Goal: Task Accomplishment & Management: Complete application form

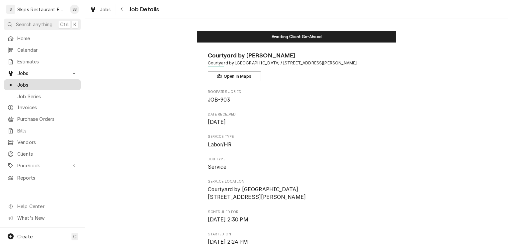
click at [28, 84] on span "Jobs" at bounding box center [47, 84] width 60 height 7
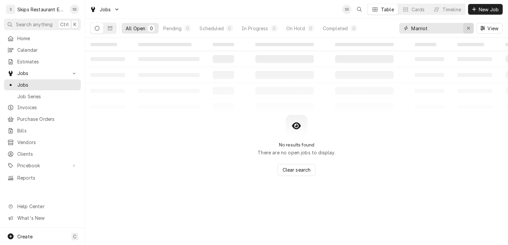
click at [468, 26] on icon "Erase input" at bounding box center [469, 28] width 4 height 5
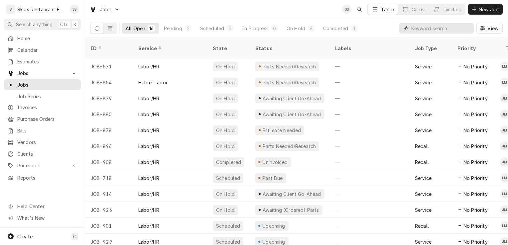
click at [416, 28] on input "Dynamic Content Wrapper" at bounding box center [440, 28] width 59 height 11
click at [32, 151] on span "Clients" at bounding box center [47, 154] width 60 height 7
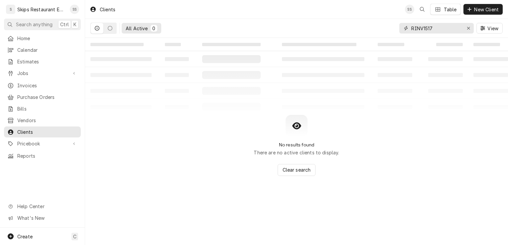
click at [469, 27] on icon "Erase input" at bounding box center [469, 28] width 4 height 5
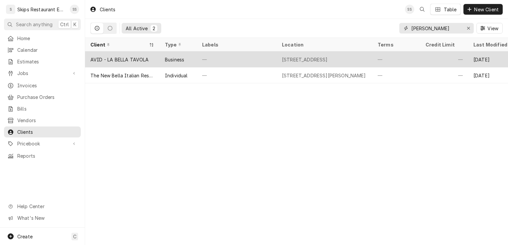
type input "La Bell"
click at [136, 59] on div "AVID - LA BELLA TAVOLA" at bounding box center [119, 59] width 58 height 7
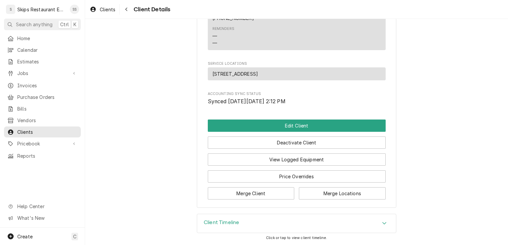
scroll to position [258, 0]
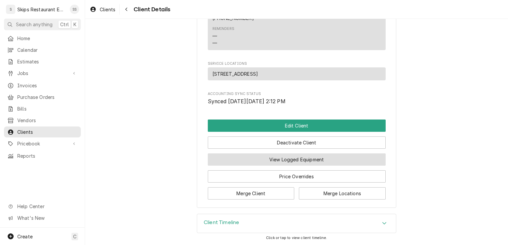
click at [306, 158] on button "View Logged Equipment" at bounding box center [297, 160] width 178 height 12
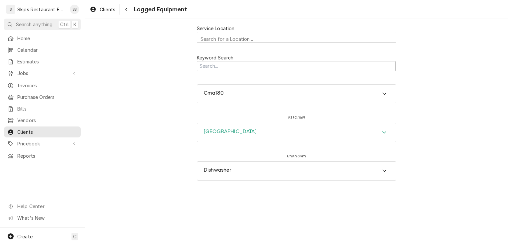
click at [386, 133] on icon "Accordion Header" at bounding box center [384, 132] width 5 height 5
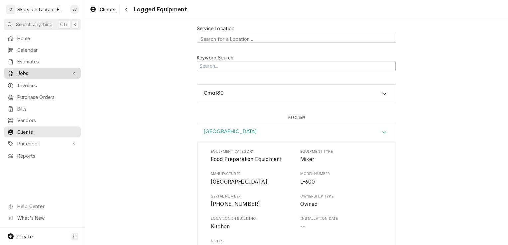
click at [22, 70] on span "Jobs" at bounding box center [42, 73] width 50 height 7
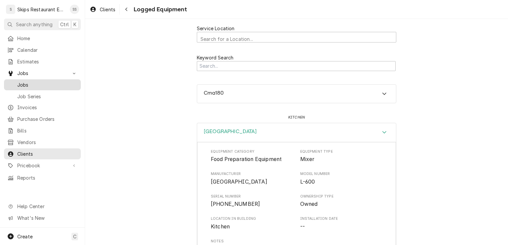
click at [22, 84] on span "Jobs" at bounding box center [47, 84] width 60 height 7
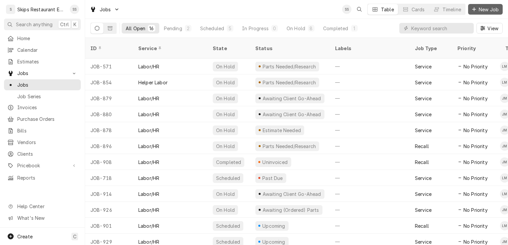
click at [483, 8] on span "New Job" at bounding box center [488, 9] width 23 height 7
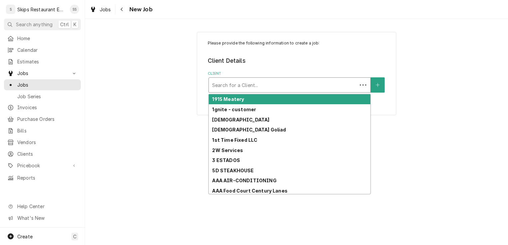
click at [242, 83] on div "Client" at bounding box center [283, 85] width 142 height 12
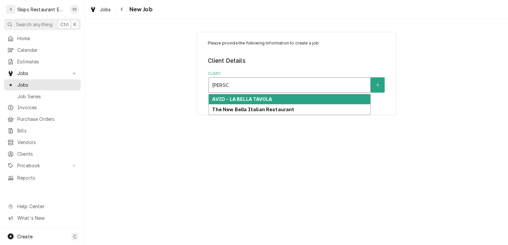
type input "La Bella"
click at [221, 82] on input "La Bella" at bounding box center [221, 85] width 19 height 11
click at [244, 100] on strong "AVID - LA BELLA TAVOLA" at bounding box center [242, 99] width 60 height 6
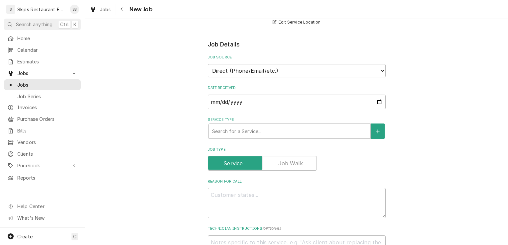
scroll to position [120, 0]
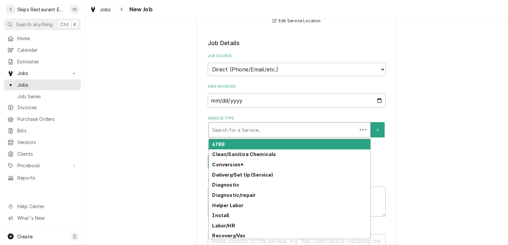
click at [241, 128] on div "Service Type" at bounding box center [283, 130] width 142 height 12
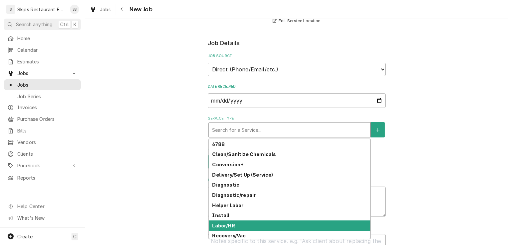
click at [226, 226] on strong "Labor/HR" at bounding box center [223, 226] width 23 height 6
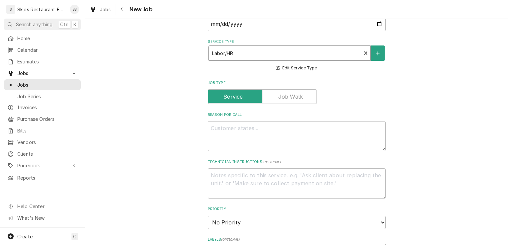
scroll to position [226, 0]
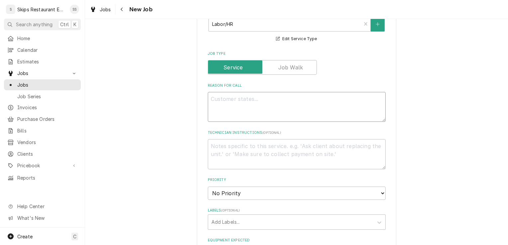
click at [212, 99] on textarea "Reason For Call" at bounding box center [297, 107] width 178 height 30
type textarea "x"
type textarea "D"
type textarea "x"
type textarea "Do"
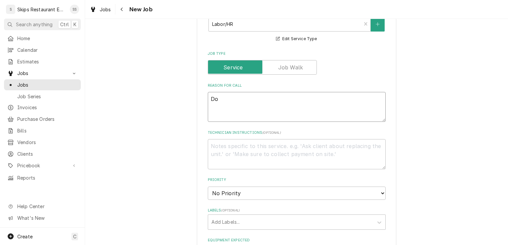
type textarea "x"
type textarea "Dou"
type textarea "x"
type textarea "Doug"
type textarea "x"
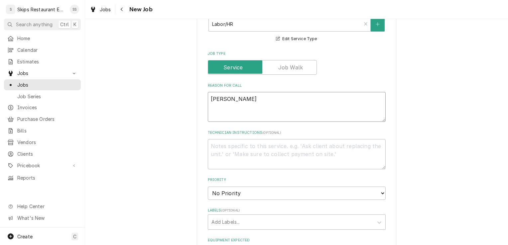
type textarea "Dough"
type textarea "x"
type textarea "Dough"
type textarea "x"
type textarea "Dough M"
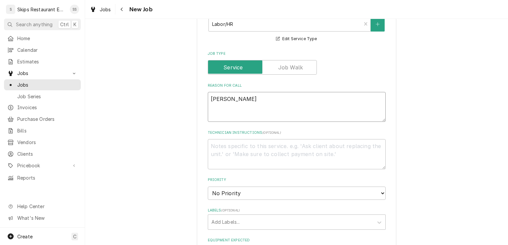
type textarea "x"
type textarea "Dough Mi"
type textarea "x"
type textarea "Dough Mix"
type textarea "x"
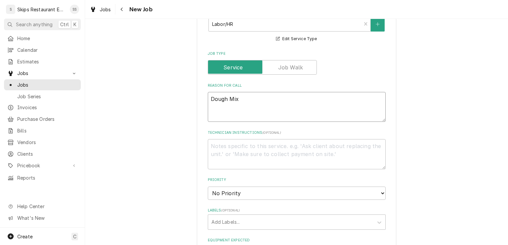
type textarea "Dough Mixe"
type textarea "x"
type textarea "Dough Mixer"
type textarea "x"
type textarea "Dough Mixer"
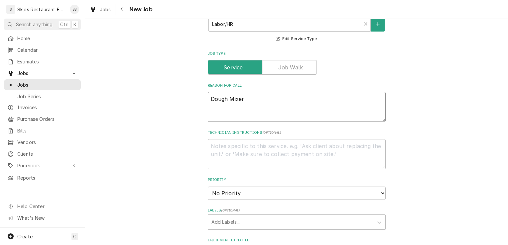
type textarea "x"
type textarea "Dough Mixer -"
type textarea "x"
type textarea "Dough Mixer -"
type textarea "x"
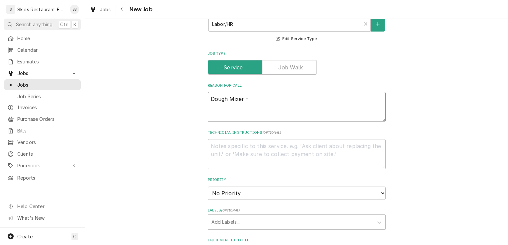
type textarea "Dough Mixer - D"
type textarea "x"
type textarea "Dough Mixer - Do"
type textarea "x"
type textarea "Dough Mixer - Doe"
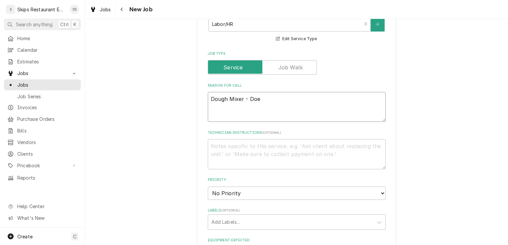
type textarea "x"
type textarea "Dough Mixer - Does"
type textarea "x"
type textarea "Dough Mixer - Does"
type textarea "x"
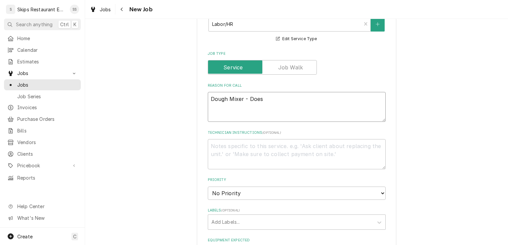
type textarea "Dough Mixer - Does n"
type textarea "x"
type textarea "Dough Mixer - Does no"
type textarea "x"
type textarea "Dough Mixer - Does not"
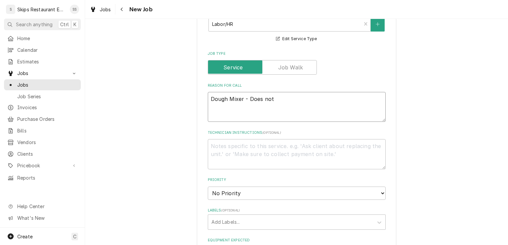
type textarea "x"
type textarea "Dough Mixer - Does not"
type textarea "x"
type textarea "Dough Mixer - Does not s"
type textarea "x"
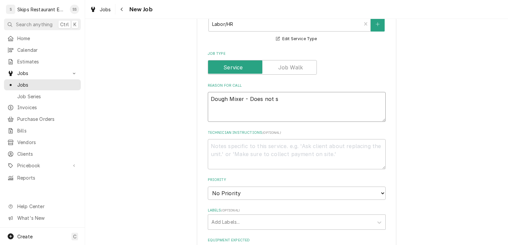
type textarea "Dough Mixer - Does not st"
type textarea "x"
type textarea "Dough Mixer - Does not sta"
type textarea "x"
type textarea "Dough Mixer - Does not stay"
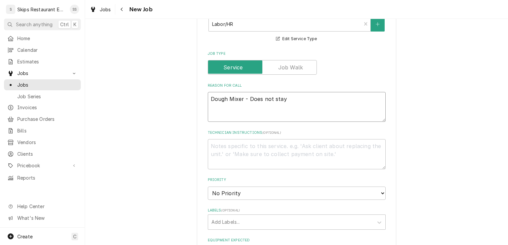
type textarea "x"
type textarea "Dough Mixer - Does not stay"
type textarea "x"
type textarea "Dough Mixer - Does not stay o"
type textarea "x"
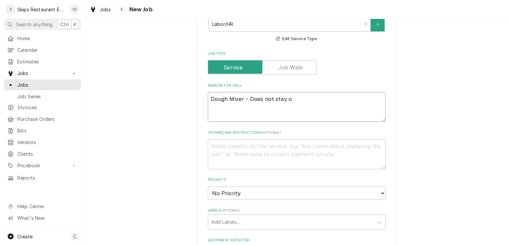
type textarea "Dough Mixer - Does not stay on"
type textarea "x"
type textarea "Dough Mixer - Does not stay on."
type textarea "x"
type textarea "Dough Mixer - Does not stay on."
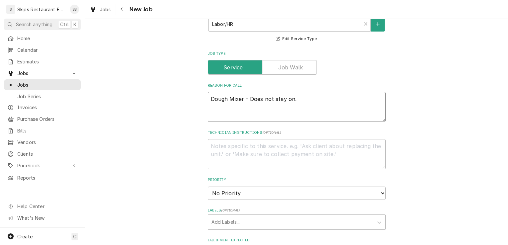
type textarea "x"
type textarea "Dough Mixer - Does not stay on. I"
type textarea "x"
type textarea "Dough Mixer - Does not stay on. It"
type textarea "x"
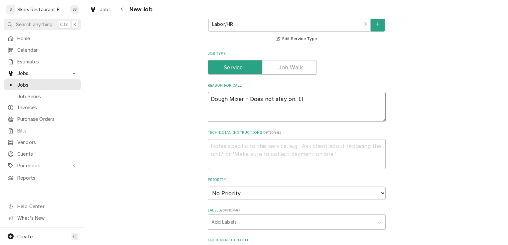
type textarea "Dough Mixer - Does not stay on. It"
type textarea "x"
type textarea "Dough Mixer - Does not stay on. It s"
type textarea "x"
type textarea "Dough Mixer - Does not stay on. It st"
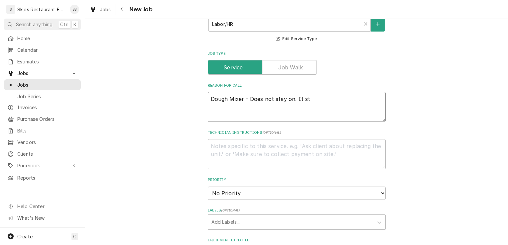
type textarea "x"
type textarea "Dough Mixer - Does not stay on. It sto"
type textarea "x"
type textarea "Dough Mixer - Does not stay on. It stop"
type textarea "x"
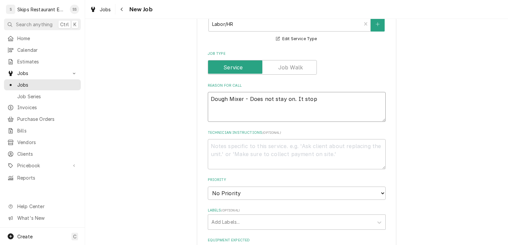
type textarea "Dough Mixer - Does not stay on. It stops"
type textarea "x"
type textarea "Dough Mixer - Does not stay on. It stops"
type textarea "x"
type textarea "Dough Mixer - Does not stay on. It stops w"
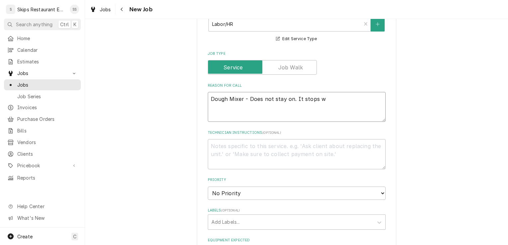
type textarea "x"
type textarea "Dough Mixer - Does not stay on. It stops wh"
type textarea "x"
type textarea "Dough Mixer - Does not stay on. It stops whe"
type textarea "x"
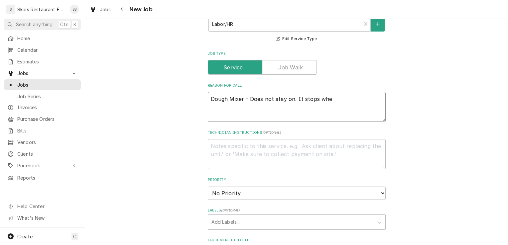
type textarea "Dough Mixer - Does not stay on. It stops when"
type textarea "x"
type textarea "Dough Mixer - Does not stay on. It stops when"
type textarea "x"
type textarea "Dough Mixer - Does not stay on. It stops when y"
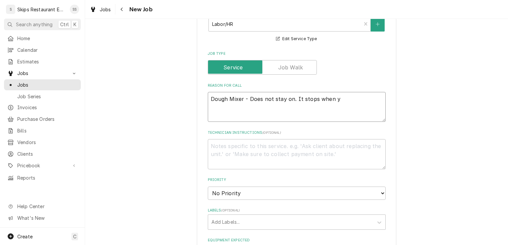
type textarea "x"
type textarea "Dough Mixer - Does not stay on. It stops when yo"
type textarea "x"
type textarea "Dough Mixer - Does not stay on. It stops when you"
type textarea "x"
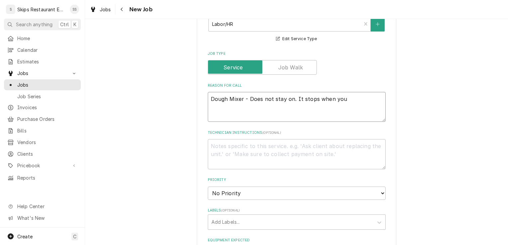
type textarea "Dough Mixer - Does not stay on. It stops when you"
type textarea "x"
type textarea "Dough Mixer - Does not stay on. It stops when you t"
type textarea "x"
type textarea "Dough Mixer - Does not stay on. It stops when you ta"
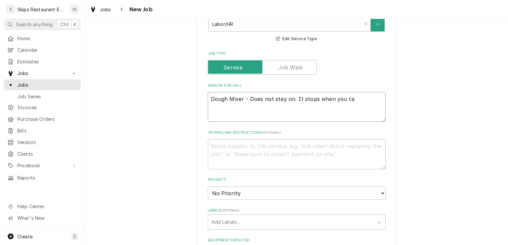
type textarea "x"
type textarea "Dough Mixer - Does not stay on. It stops when you tak"
type textarea "x"
type textarea "Dough Mixer - Does not stay on. It stops when you take"
type textarea "x"
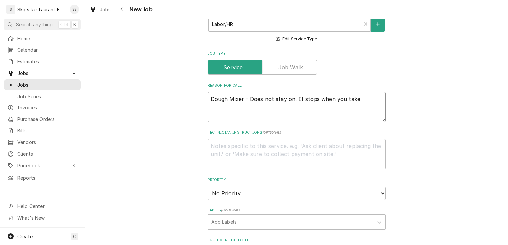
type textarea "Dough Mixer - Does not stay on. It stops when you take"
type textarea "x"
type textarea "Dough Mixer - Does not stay on. It stops when you take yo"
type textarea "x"
type textarea "Dough Mixer - Does not stay on. It stops when you take you"
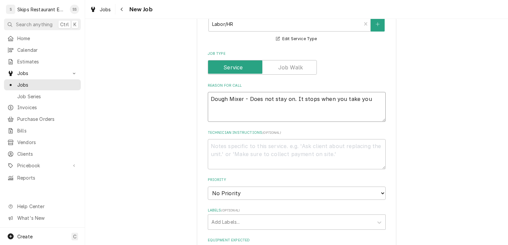
type textarea "x"
type textarea "Dough Mixer - Does not stay on. It stops when you take your"
type textarea "x"
type textarea "Dough Mixer - Does not stay on. It stops when you take your"
type textarea "x"
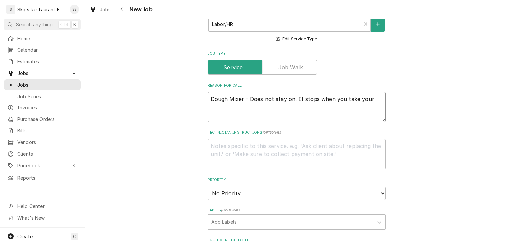
type textarea "Dough Mixer - Does not stay on. It stops when you take your f"
type textarea "x"
type textarea "Dough Mixer - Does not stay on. It stops when you take your fi"
type textarea "x"
type textarea "Dough Mixer - Does not stay on. It stops when you take your fin"
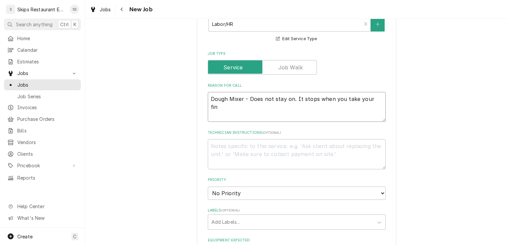
type textarea "x"
type textarea "Dough Mixer - Does not stay on. It stops when you take your fing"
type textarea "x"
type textarea "Dough Mixer - Does not stay on. It stops when you take your finge"
type textarea "x"
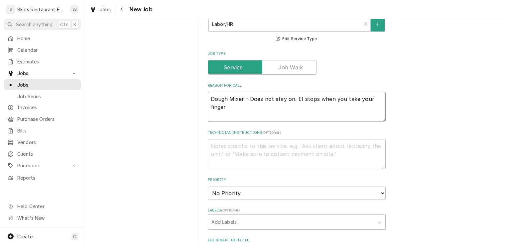
type textarea "Dough Mixer - Does not stay on. It stops when you take your finger"
type textarea "x"
type textarea "Dough Mixer - Does not stay on. It stops when you take your finger o"
type textarea "x"
type textarea "Dough Mixer - Does not stay on. It stops when you take your finger og"
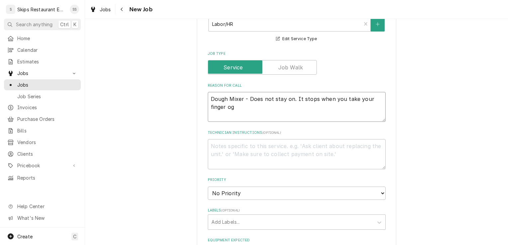
type textarea "x"
type textarea "Dough Mixer - Does not stay on. It stops when you take your finger ogg"
type textarea "x"
type textarea "Dough Mixer - Does not stay on. It stops when you take your finger og"
type textarea "x"
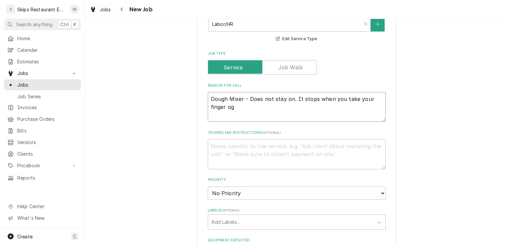
type textarea "Dough Mixer - Does not stay on. It stops when you take your finger o"
type textarea "x"
type textarea "Dough Mixer - Does not stay on. It stops when you take your finger of"
type textarea "x"
type textarea "Dough Mixer - Does not stay on. It stops when you take your finger off"
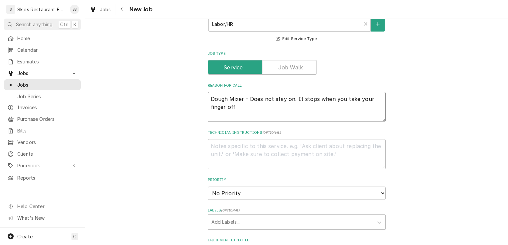
type textarea "x"
type textarea "Dough Mixer - Does not stay on. It stops when you take your finger off"
type textarea "x"
type textarea "Dough Mixer - Does not stay on. It stops when you take your finger off t"
type textarea "x"
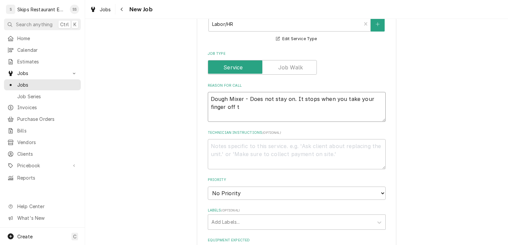
type textarea "Dough Mixer - Does not stay on. It stops when you take your finger off th"
type textarea "x"
type textarea "Dough Mixer - Does not stay on. It stops when you take your finger off the"
type textarea "x"
type textarea "Dough Mixer - Does not stay on. It stops when you take your finger off the"
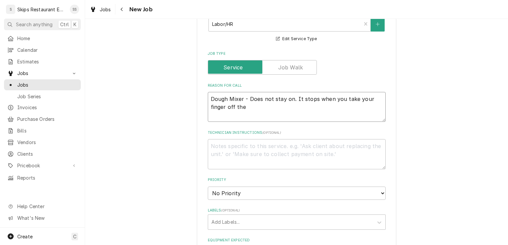
type textarea "x"
type textarea "Dough Mixer - Does not stay on. It stops when you take your finger off the bu"
type textarea "x"
type textarea "Dough Mixer - Does not stay on. It stops when you take your finger off the but"
type textarea "x"
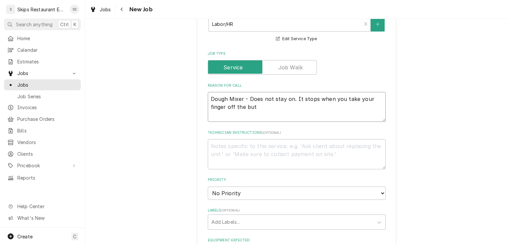
type textarea "Dough Mixer - Does not stay on. It stops when you take your finger off the butt"
type textarea "x"
type textarea "Dough Mixer - Does not stay on. It stops when you take your finger off the butto"
type textarea "x"
type textarea "Dough Mixer - Does not stay on. It stops when you take your finger off the butt…"
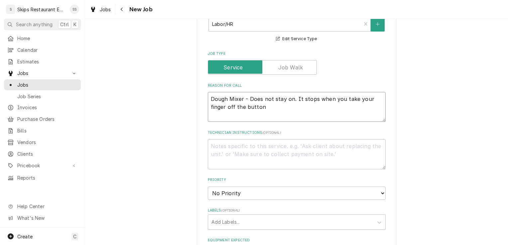
type textarea "x"
type textarea "Dough Mixer - Does not stay on. It stops when you take your finger off the butt…"
type textarea "x"
type textarea "Dough Mixer - Does not stay on. It stops when you take your finger off the butt…"
click at [422, 134] on div "Please provide the following information to create a job: Client Details Client…" at bounding box center [296, 148] width 423 height 696
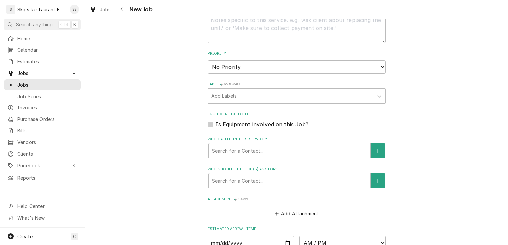
scroll to position [380, 0]
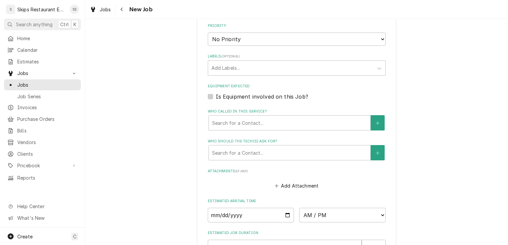
click at [216, 97] on label "Is Equipment involved on this Job?" at bounding box center [262, 97] width 92 height 8
click at [216, 97] on input "Equipment Expected" at bounding box center [305, 100] width 178 height 15
checkbox input "true"
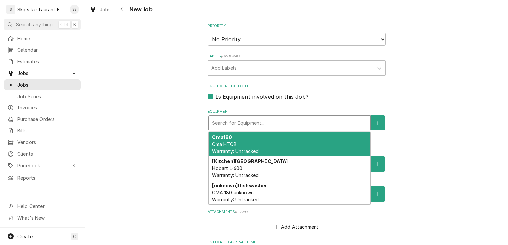
click at [317, 123] on div "Equipment" at bounding box center [289, 123] width 155 height 12
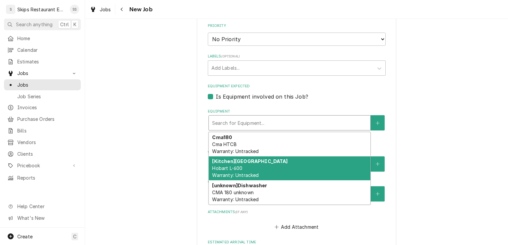
click at [221, 166] on span "Hobart L-600 Warranty: Untracked" at bounding box center [235, 171] width 47 height 13
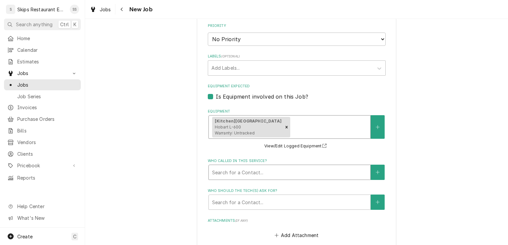
click at [251, 173] on div "Who called in this service?" at bounding box center [289, 172] width 155 height 12
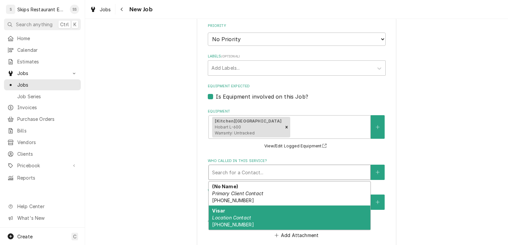
click at [227, 217] on em "Location Contact" at bounding box center [231, 218] width 39 height 6
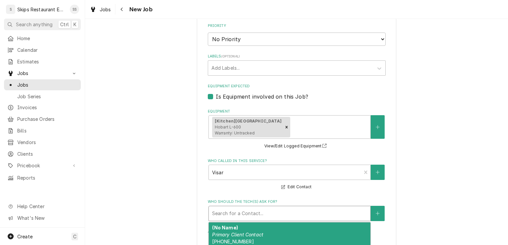
click at [235, 211] on div "Who should the tech(s) ask for?" at bounding box center [289, 214] width 155 height 12
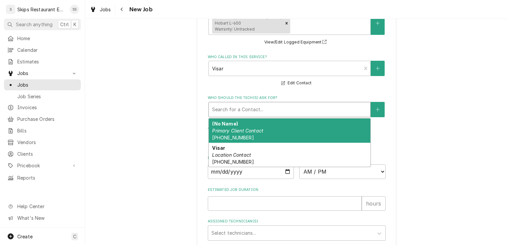
scroll to position [502, 0]
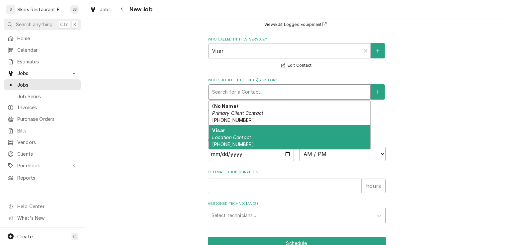
click at [241, 142] on div "Visar Location Contact (830) 203-9081" at bounding box center [290, 137] width 162 height 24
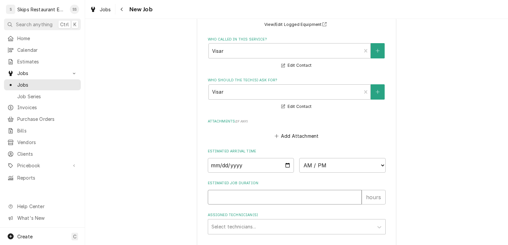
click at [217, 200] on input "Estimated Job Duration" at bounding box center [285, 197] width 154 height 15
type textarea "x"
type input "1"
type textarea "x"
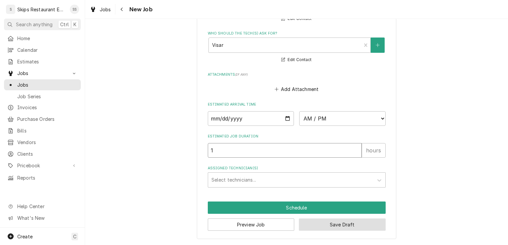
type input "1"
click at [318, 225] on button "Save Draft" at bounding box center [342, 225] width 87 height 12
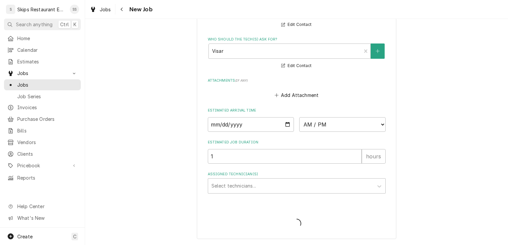
scroll to position [543, 0]
type textarea "x"
